Goal: Task Accomplishment & Management: Use online tool/utility

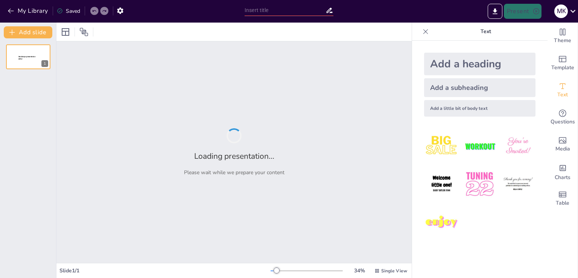
type input "Spectrum Management Techniques: Enhancing Mobile Network Efficiency"
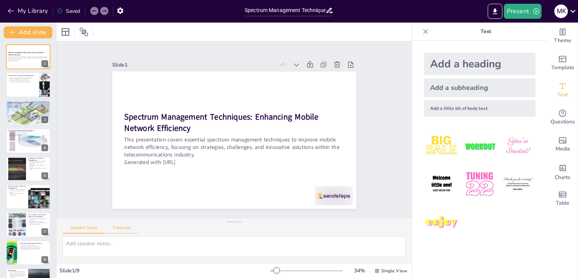
click at [117, 229] on button "Transcript" at bounding box center [122, 230] width 34 height 8
click at [89, 227] on button "Speaker Notes" at bounding box center [84, 230] width 43 height 8
click at [331, 194] on div at bounding box center [334, 195] width 38 height 19
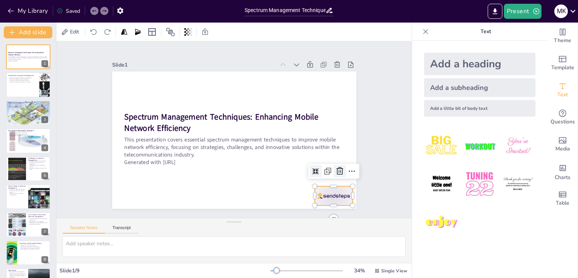
click at [335, 171] on icon at bounding box center [339, 171] width 9 height 9
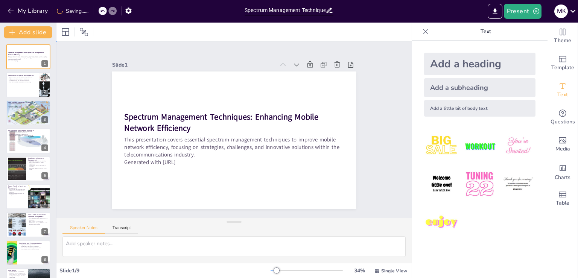
click at [381, 186] on div "Slide 1 Spectrum Management Techniques: Enhancing Mobile Network Efficiency Thi…" at bounding box center [233, 129] width 355 height 177
click at [26, 82] on div at bounding box center [28, 85] width 45 height 26
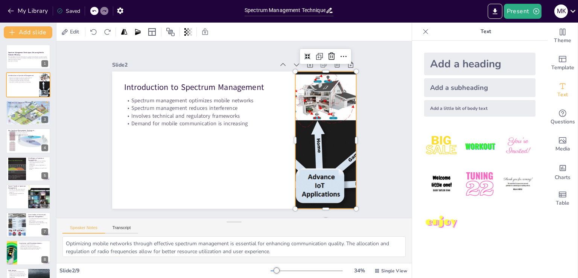
click at [319, 164] on div at bounding box center [325, 150] width 296 height 166
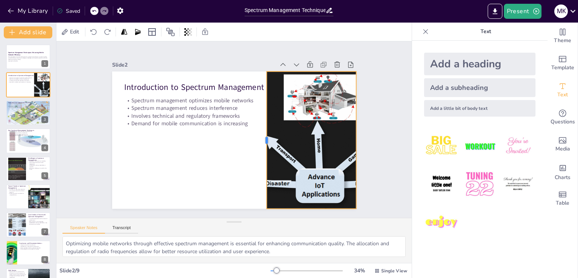
drag, startPoint x: 289, startPoint y: 136, endPoint x: 261, endPoint y: 133, distance: 28.8
click at [261, 133] on div at bounding box center [264, 140] width 6 height 137
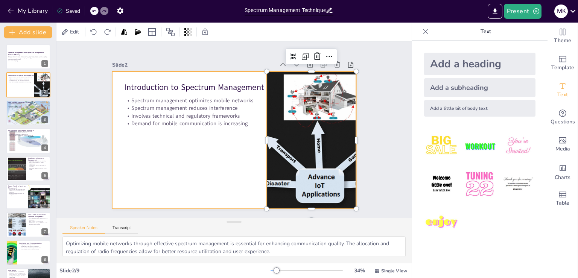
click at [224, 167] on div at bounding box center [232, 140] width 257 height 162
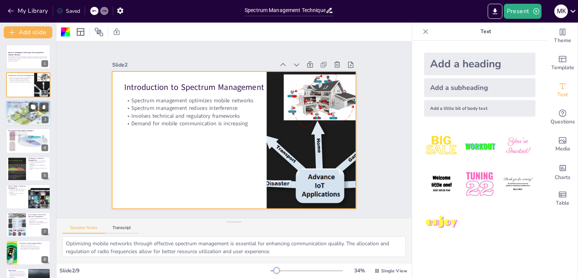
click at [31, 120] on div at bounding box center [28, 113] width 45 height 32
type textarea "Maximizing network capacity through efficient spectrum use allows mobile operat…"
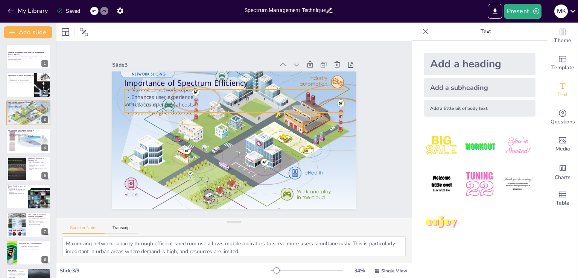
click at [137, 96] on p "Enhances user experience" at bounding box center [238, 97] width 220 height 30
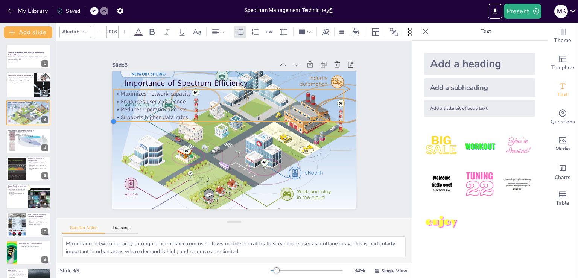
type input "33.1"
drag, startPoint x: 117, startPoint y: 111, endPoint x: 172, endPoint y: 112, distance: 55.0
click at [172, 112] on div "Importance of Spectrum Efficiency Maximizes network capacity Enhances user expe…" at bounding box center [233, 140] width 258 height 162
click at [28, 143] on div at bounding box center [28, 141] width 45 height 33
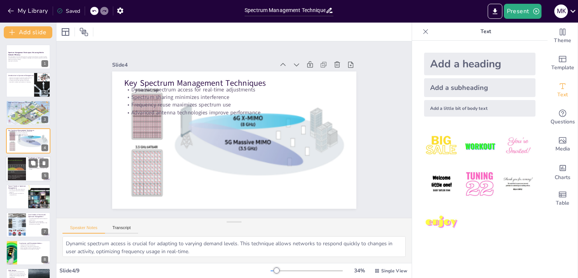
click at [19, 167] on div at bounding box center [17, 168] width 47 height 23
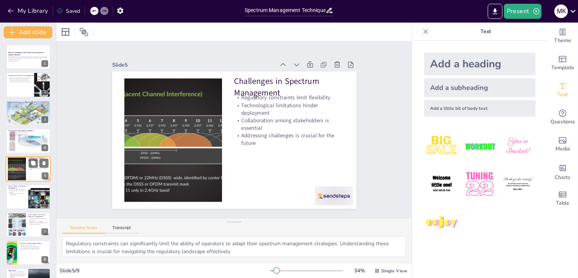
scroll to position [11, 0]
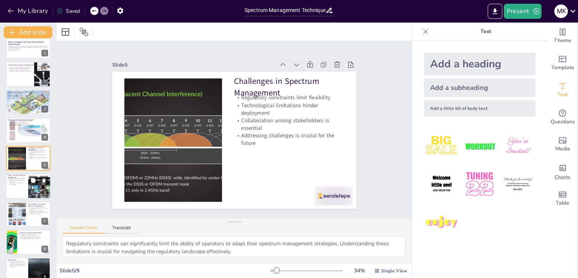
click at [17, 186] on div at bounding box center [28, 187] width 45 height 26
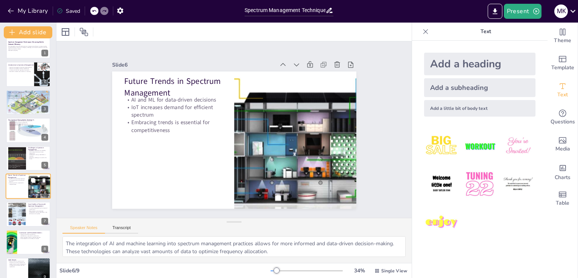
scroll to position [21, 0]
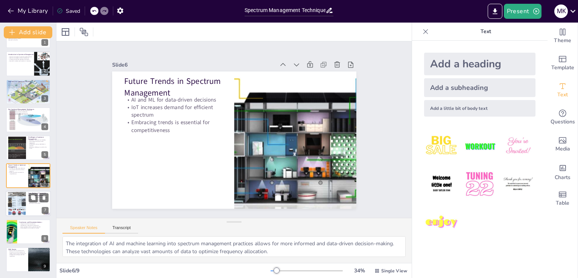
click at [30, 210] on div at bounding box center [28, 204] width 45 height 26
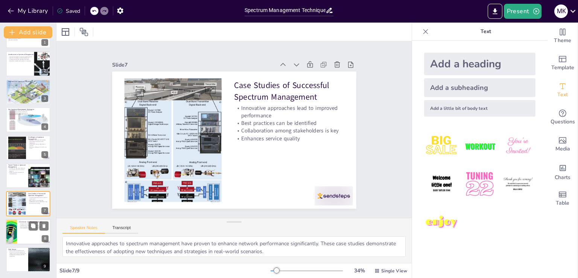
click at [29, 237] on div at bounding box center [28, 232] width 45 height 26
type textarea "Ongoing innovation in spectrum management practices is crucial for adapting to …"
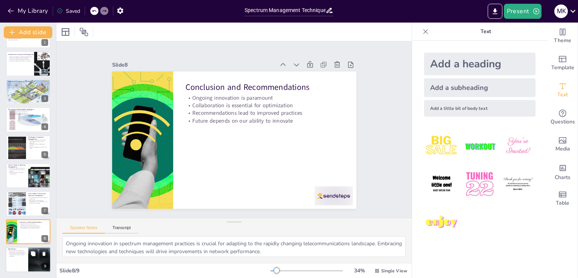
click at [23, 260] on div at bounding box center [28, 260] width 45 height 26
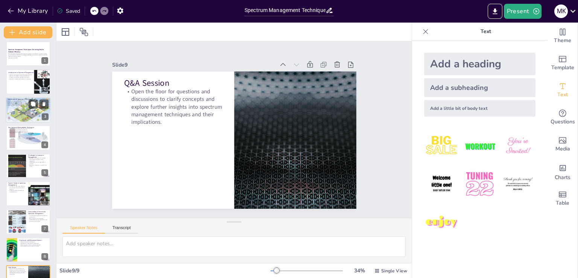
scroll to position [0, 0]
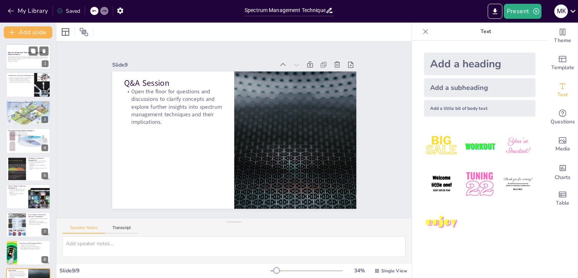
click at [21, 58] on p "This presentation covers essential spectrum management techniques to improve mo…" at bounding box center [28, 58] width 41 height 4
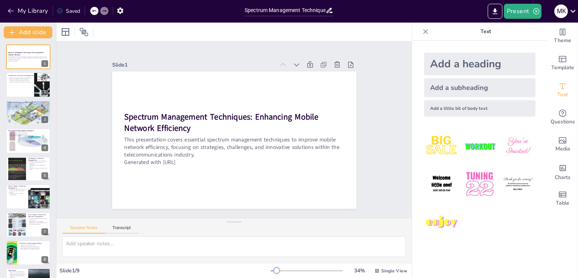
click at [381, 148] on div "Slide 1 Spectrum Management Techniques: Enhancing Mobile Network Efficiency Thi…" at bounding box center [233, 129] width 355 height 177
click at [21, 84] on div at bounding box center [28, 85] width 45 height 26
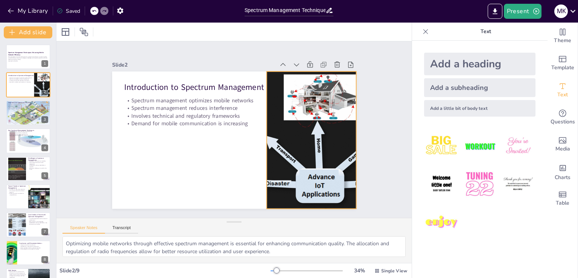
click at [290, 132] on div at bounding box center [325, 140] width 283 height 137
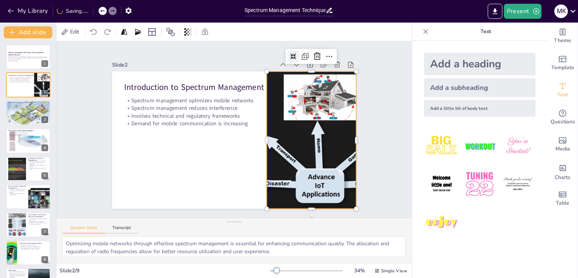
click at [290, 53] on icon at bounding box center [293, 56] width 6 height 6
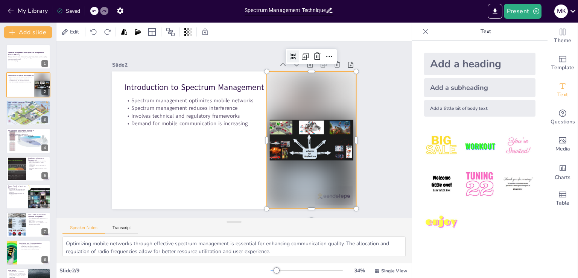
click at [290, 53] on icon at bounding box center [293, 56] width 6 height 6
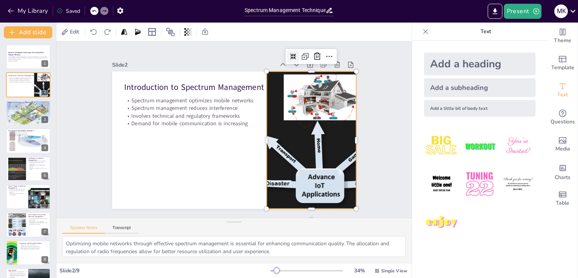
click at [290, 53] on icon at bounding box center [293, 56] width 6 height 6
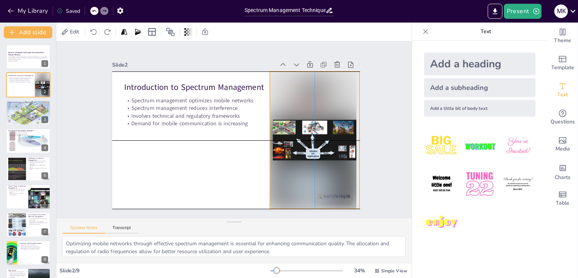
drag, startPoint x: 305, startPoint y: 206, endPoint x: 309, endPoint y: 206, distance: 4.2
click at [309, 206] on div at bounding box center [315, 140] width 90 height 137
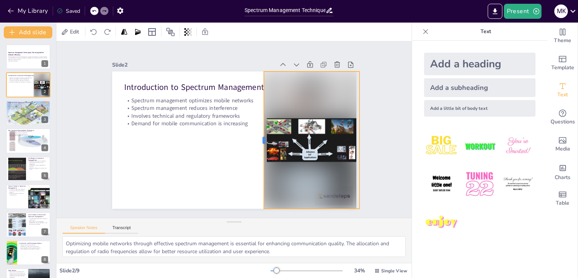
drag, startPoint x: 264, startPoint y: 138, endPoint x: 258, endPoint y: 123, distance: 16.6
click at [258, 123] on div at bounding box center [259, 142] width 20 height 137
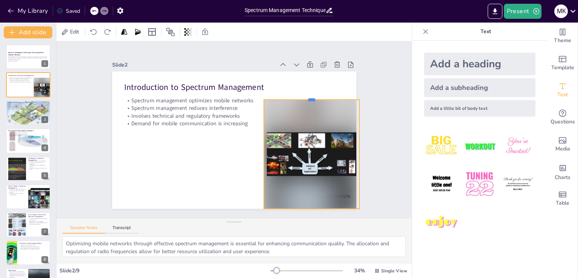
drag, startPoint x: 307, startPoint y: 67, endPoint x: 307, endPoint y: 95, distance: 28.2
click at [307, 95] on div at bounding box center [312, 97] width 96 height 6
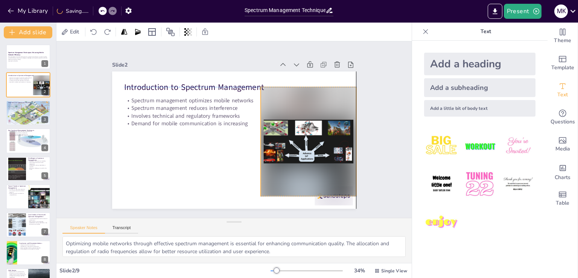
drag, startPoint x: 307, startPoint y: 142, endPoint x: 305, endPoint y: 127, distance: 15.7
click at [305, 127] on div at bounding box center [309, 141] width 96 height 109
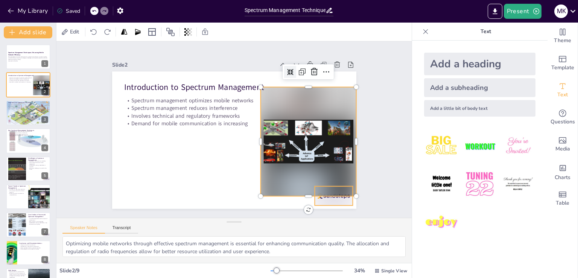
click at [323, 198] on div at bounding box center [326, 206] width 40 height 23
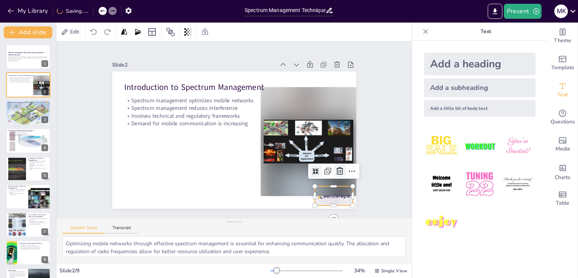
click at [337, 168] on icon at bounding box center [340, 172] width 7 height 8
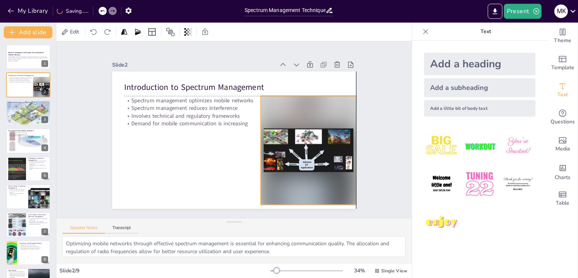
drag, startPoint x: 290, startPoint y: 143, endPoint x: 289, endPoint y: 150, distance: 7.2
click at [289, 150] on div at bounding box center [309, 150] width 96 height 109
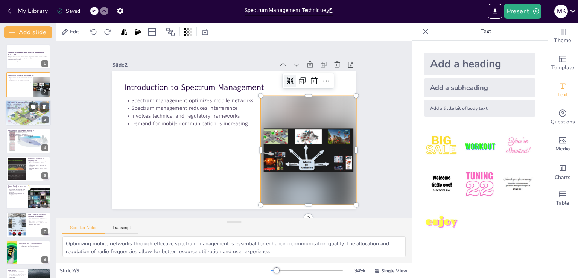
click at [28, 114] on div at bounding box center [28, 113] width 45 height 32
type textarea "Maximizing network capacity through efficient spectrum use allows mobile operat…"
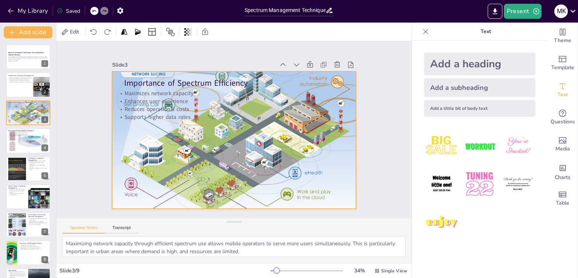
click at [283, 174] on div at bounding box center [234, 140] width 244 height 175
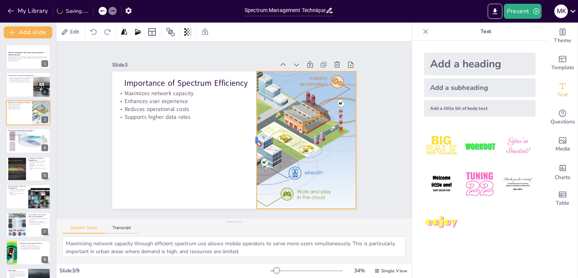
drag, startPoint x: 105, startPoint y: 136, endPoint x: 250, endPoint y: 145, distance: 144.8
click at [250, 145] on div at bounding box center [252, 141] width 20 height 137
click at [285, 53] on icon at bounding box center [288, 56] width 6 height 6
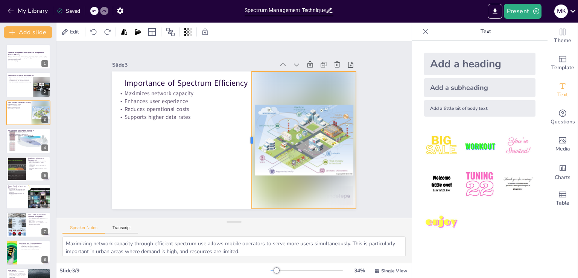
drag, startPoint x: 250, startPoint y: 136, endPoint x: 245, endPoint y: 132, distance: 6.2
click at [246, 132] on div at bounding box center [249, 140] width 6 height 137
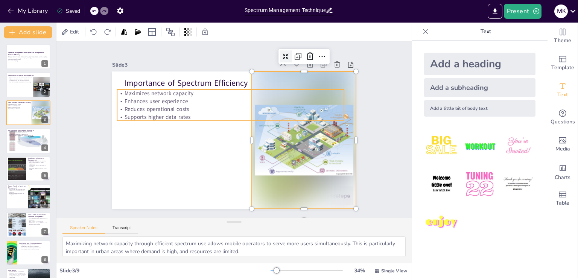
click at [168, 105] on p "Reduces operational costs" at bounding box center [230, 109] width 227 height 8
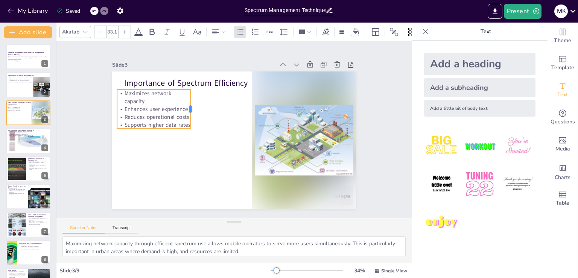
drag, startPoint x: 338, startPoint y: 102, endPoint x: 185, endPoint y: 111, distance: 153.9
click at [191, 111] on div at bounding box center [194, 109] width 6 height 39
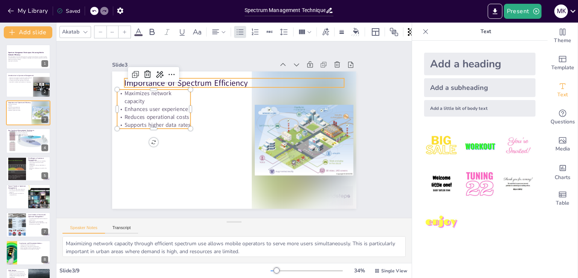
click at [217, 81] on p "Importance of Spectrum Efficiency" at bounding box center [239, 83] width 220 height 34
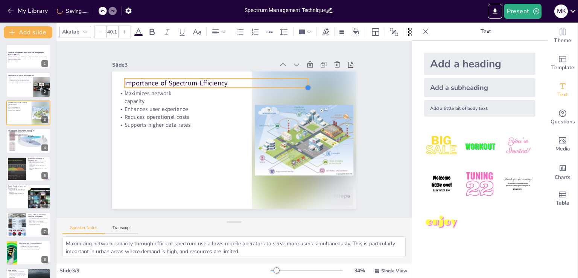
type input "38.1"
drag, startPoint x: 337, startPoint y: 85, endPoint x: 210, endPoint y: 84, distance: 126.9
click at [210, 84] on div "Importance of Spectrum Efficiency Maximizes network capacity Enhances user expe…" at bounding box center [234, 140] width 244 height 137
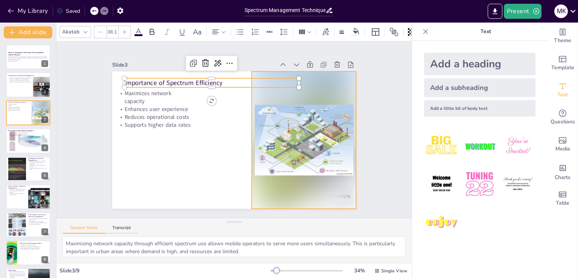
click at [291, 186] on div at bounding box center [304, 140] width 105 height 137
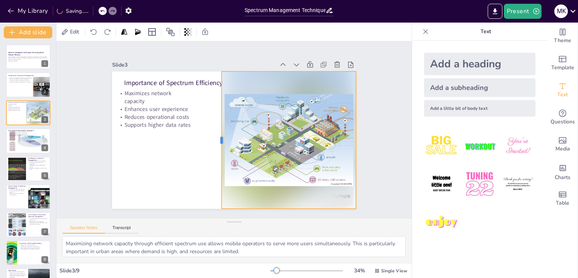
drag, startPoint x: 245, startPoint y: 136, endPoint x: 215, endPoint y: 131, distance: 30.6
click at [216, 131] on div at bounding box center [219, 140] width 6 height 137
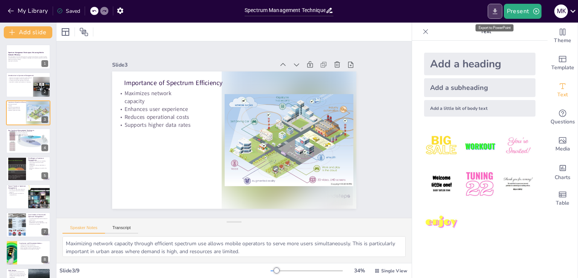
click at [497, 11] on icon "Export to PowerPoint" at bounding box center [495, 11] width 5 height 6
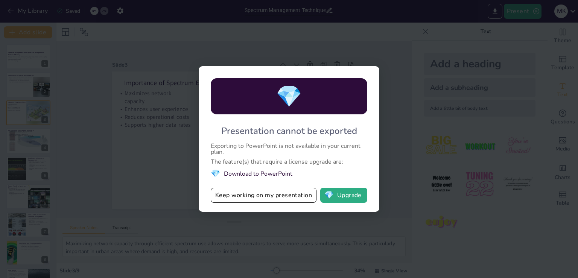
click at [239, 174] on li "💎 Download to PowerPoint" at bounding box center [289, 174] width 157 height 10
click at [289, 91] on span "💎" at bounding box center [289, 96] width 26 height 29
click at [286, 196] on button "Keep working on my presentation" at bounding box center [264, 195] width 106 height 15
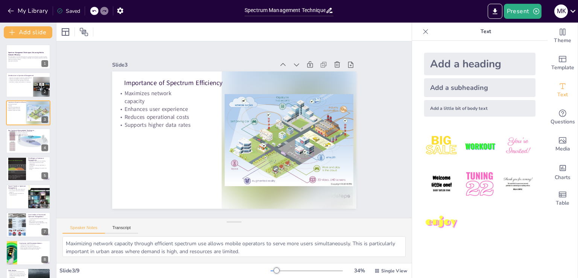
click at [373, 134] on div "Slide 1 Spectrum Management Techniques: Enhancing Mobile Network Efficiency Thi…" at bounding box center [233, 129] width 355 height 177
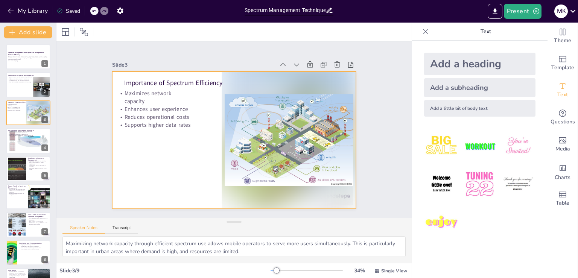
click at [167, 167] on div at bounding box center [234, 140] width 244 height 137
click at [274, 107] on div at bounding box center [289, 140] width 135 height 137
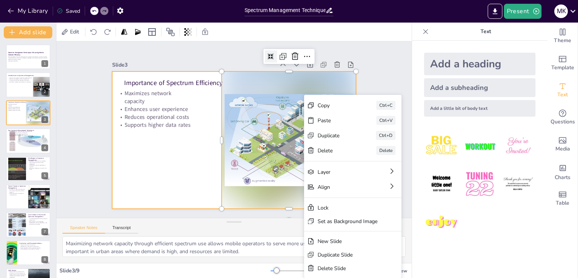
click at [159, 163] on div at bounding box center [234, 140] width 244 height 137
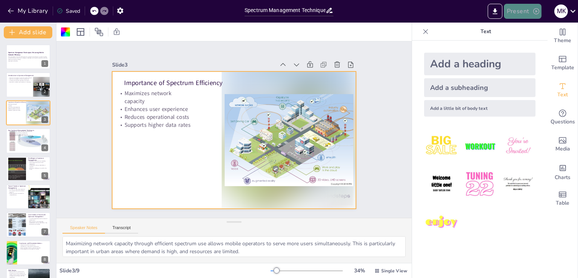
click at [534, 13] on icon "button" at bounding box center [537, 11] width 6 height 6
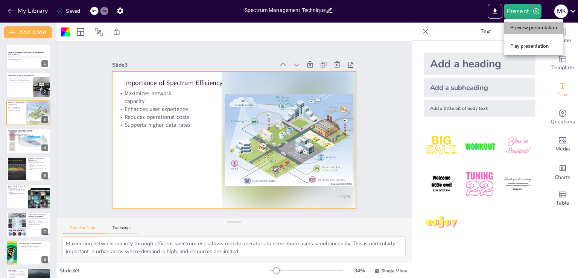
click at [534, 25] on li "Preview presentation" at bounding box center [534, 28] width 59 height 12
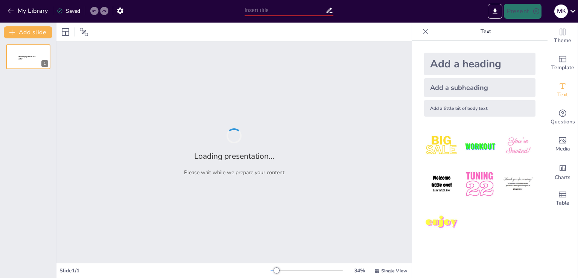
type input "Spectrum Management Techniques: Enhancing Mobile Network Efficiency"
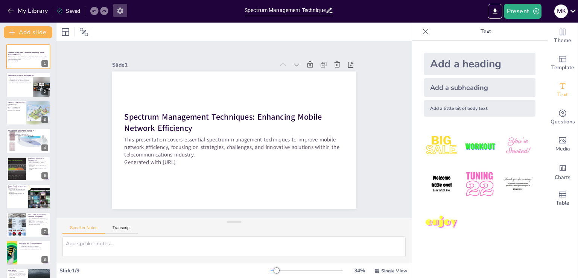
click at [120, 9] on icon "button" at bounding box center [120, 11] width 8 height 8
click at [120, 13] on icon "button" at bounding box center [120, 11] width 6 height 6
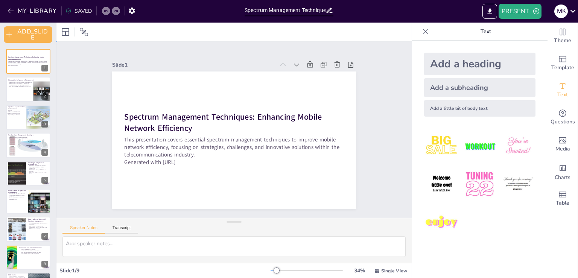
click at [369, 141] on div "Slide 1 Spectrum Management Techniques: Enhancing Mobile Network Efficiency Thi…" at bounding box center [234, 129] width 287 height 159
click at [23, 86] on p "Demand for mobile communication is increasing" at bounding box center [22, 86] width 29 height 2
type textarea "Optimizing mobile networks through effective spectrum management is essential f…"
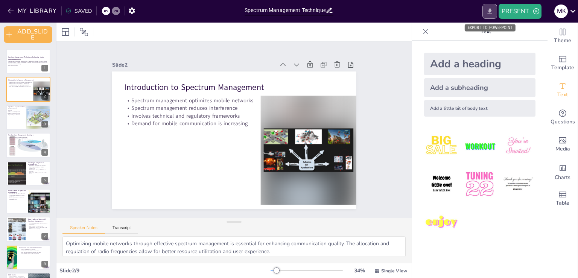
click at [491, 16] on button "EXPORT_TO_POWERPOINT" at bounding box center [490, 11] width 15 height 15
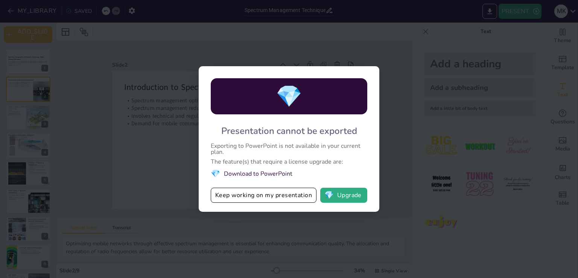
click at [283, 174] on li "💎 Download to PowerPoint" at bounding box center [289, 174] width 157 height 10
click at [274, 199] on button "Keep working on my presentation" at bounding box center [264, 195] width 106 height 15
